Goal: Find specific page/section: Find specific page/section

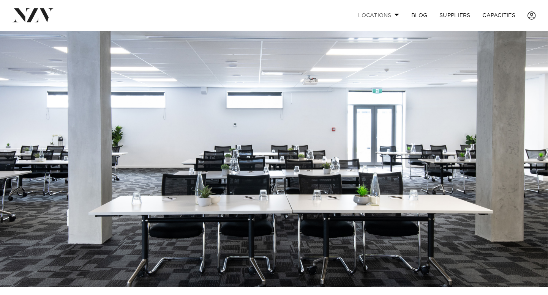
click at [375, 15] on link "Locations" at bounding box center [378, 15] width 53 height 16
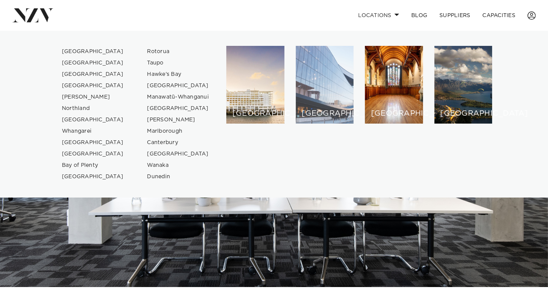
click at [320, 96] on div "[GEOGRAPHIC_DATA]" at bounding box center [325, 85] width 58 height 78
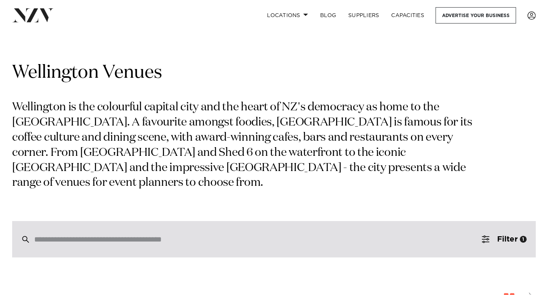
click at [84, 239] on input "search" at bounding box center [257, 239] width 447 height 8
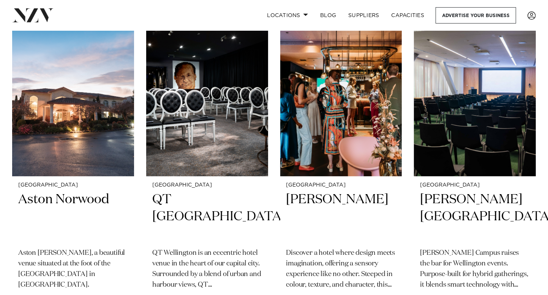
scroll to position [313, 0]
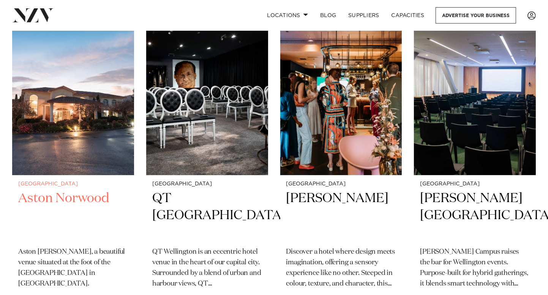
type input "*****"
click at [35, 199] on h2 "Aston Norwood" at bounding box center [73, 215] width 110 height 51
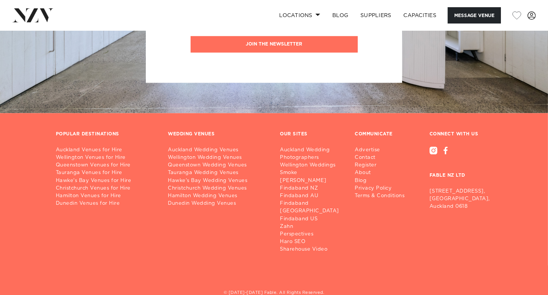
scroll to position [1517, 0]
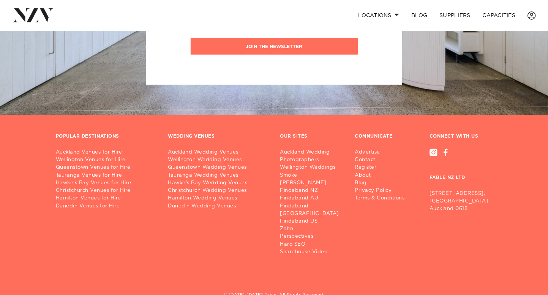
scroll to position [921, 0]
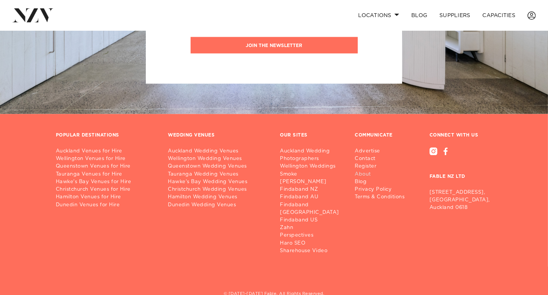
click at [363, 171] on link "About" at bounding box center [383, 175] width 56 height 8
